Goal: Information Seeking & Learning: Learn about a topic

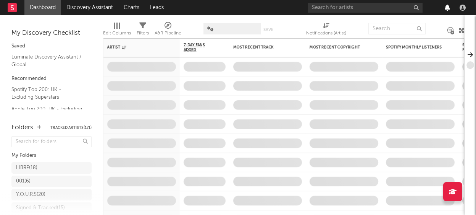
click at [447, 8] on icon "button" at bounding box center [447, 8] width 5 height 6
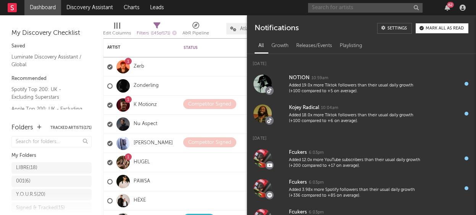
click at [344, 9] on input "text" at bounding box center [365, 8] width 115 height 10
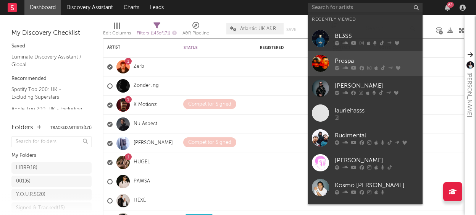
click at [342, 59] on div "Prospa" at bounding box center [377, 60] width 84 height 9
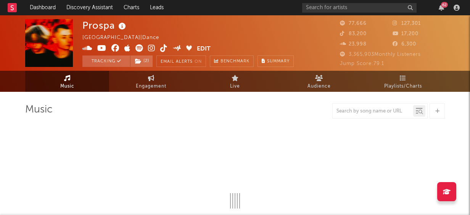
select select "6m"
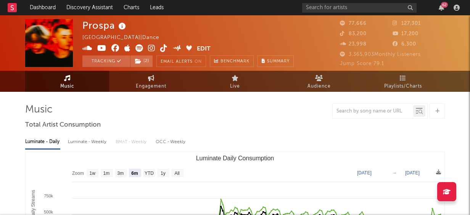
click at [151, 48] on icon at bounding box center [151, 48] width 7 height 8
click at [87, 47] on icon at bounding box center [87, 48] width 10 height 8
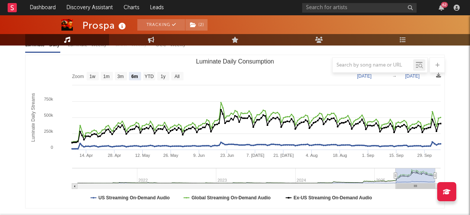
scroll to position [111, 0]
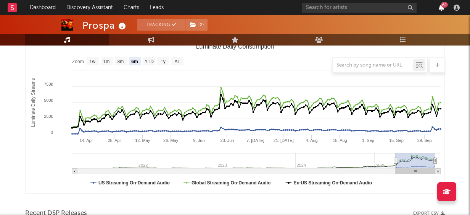
click at [443, 9] on icon "button" at bounding box center [441, 8] width 5 height 6
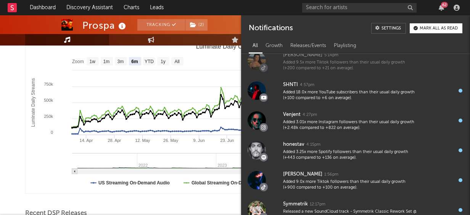
scroll to position [976, 0]
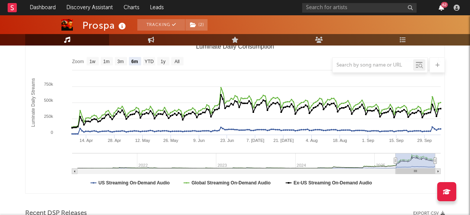
click at [440, 6] on icon "button" at bounding box center [441, 8] width 5 height 6
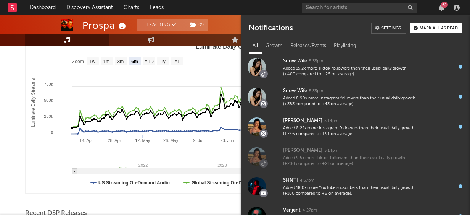
scroll to position [791, 0]
